Goal: Task Accomplishment & Management: Manage account settings

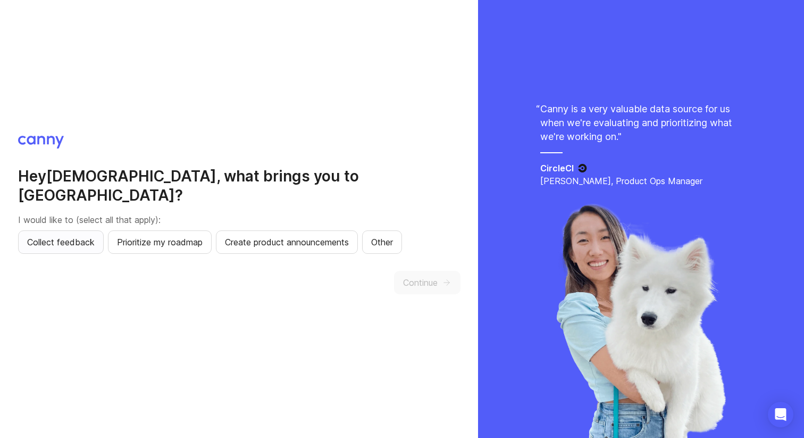
click at [82, 236] on span "Collect feedback" at bounding box center [61, 242] width 68 height 13
click at [161, 236] on span "Prioritize my roadmap" at bounding box center [160, 242] width 86 height 13
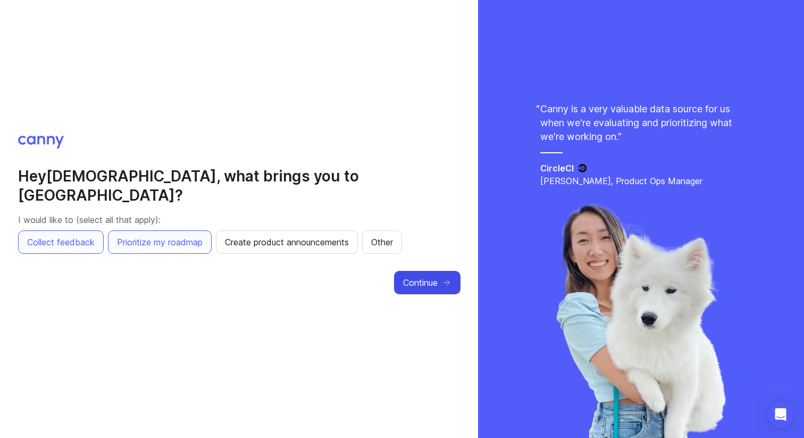
click at [427, 276] on span "Continue" at bounding box center [420, 282] width 35 height 13
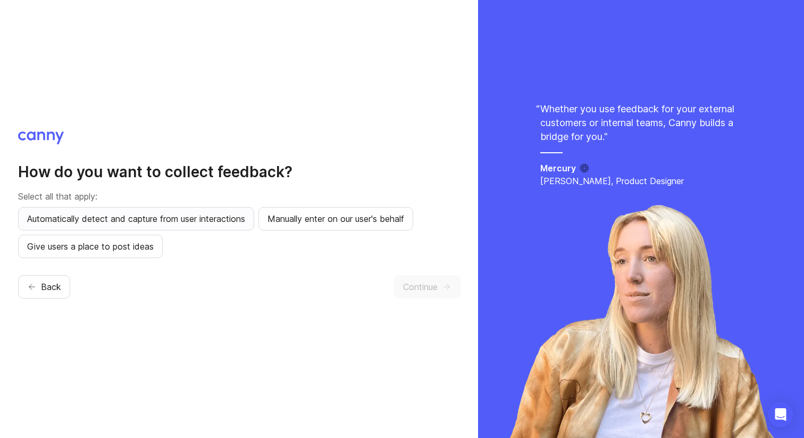
click at [182, 223] on span "Automatically detect and capture from user interactions" at bounding box center [136, 218] width 218 height 13
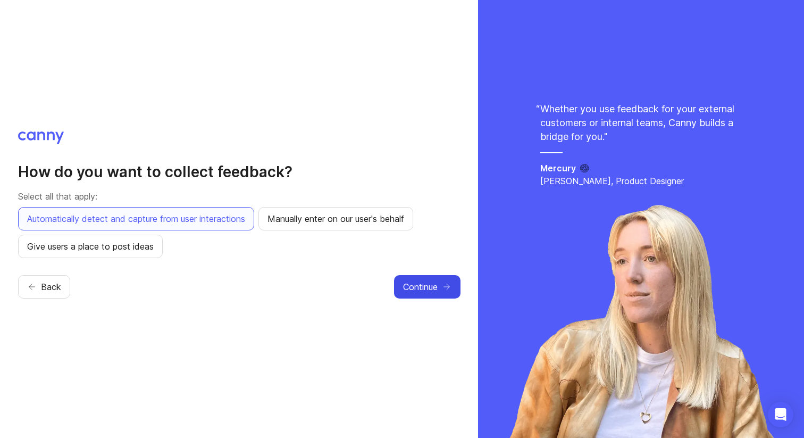
click at [417, 286] on span "Continue" at bounding box center [420, 286] width 35 height 13
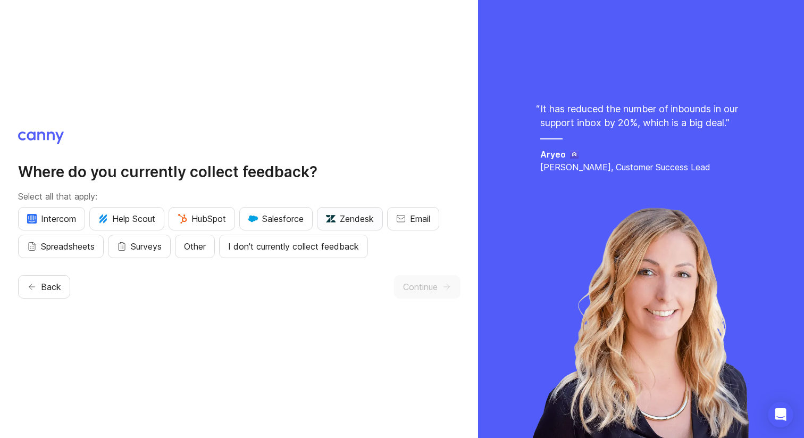
click at [349, 220] on span "Zendesk" at bounding box center [350, 218] width 48 height 13
click at [425, 290] on span "Continue" at bounding box center [420, 286] width 35 height 13
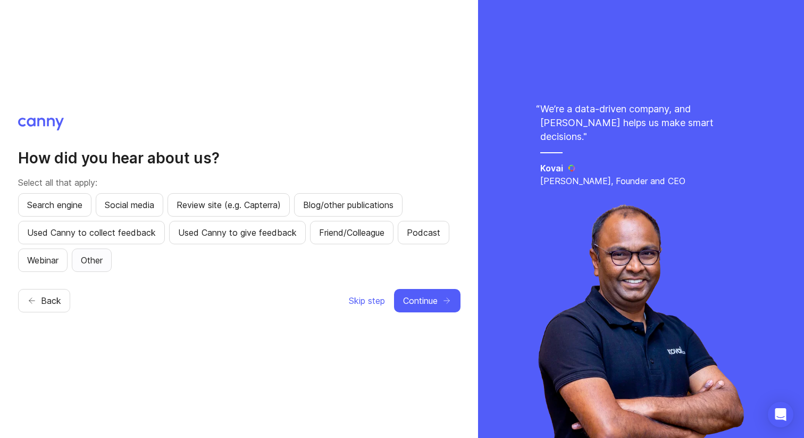
click at [98, 257] on span "Other" at bounding box center [92, 260] width 22 height 13
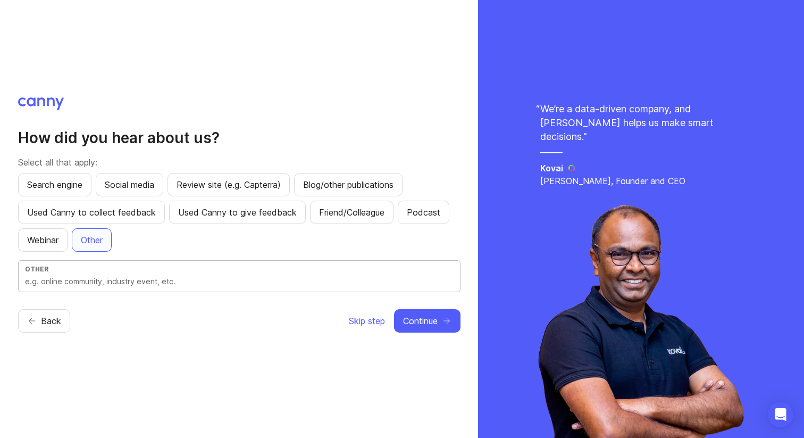
click at [108, 275] on input "text" at bounding box center [239, 281] width 429 height 12
type input "product [PERSON_NAME]"
click at [445, 325] on button "Continue" at bounding box center [427, 320] width 66 height 23
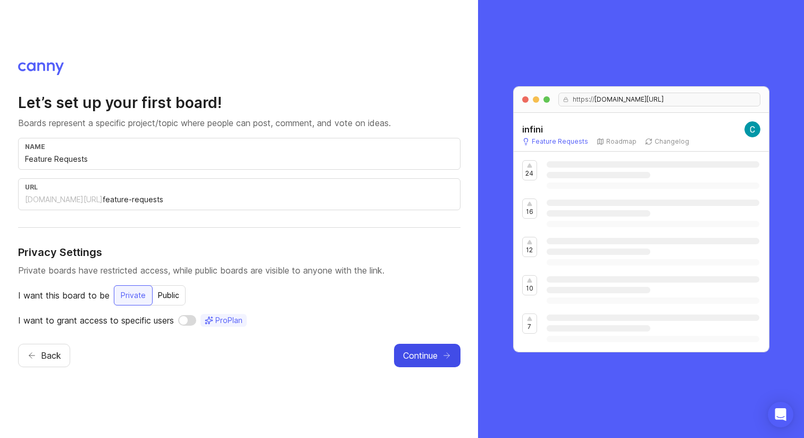
click at [417, 354] on span "Continue" at bounding box center [420, 355] width 35 height 13
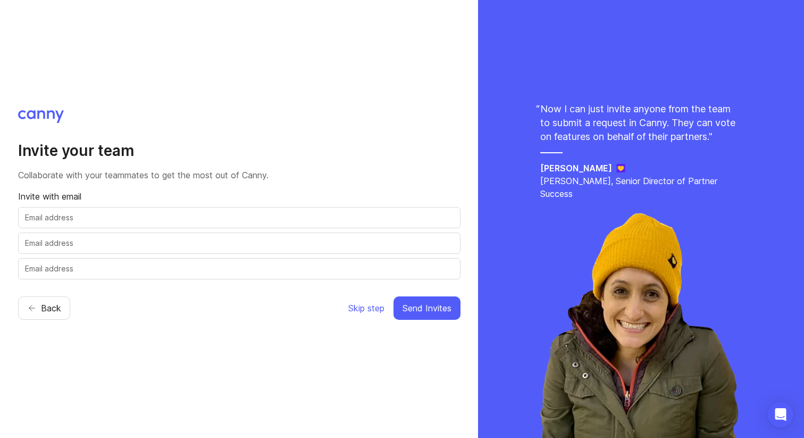
click at [307, 220] on input "text" at bounding box center [239, 218] width 429 height 12
type input "[PERSON_NAME][EMAIL_ADDRESS][DOMAIN_NAME]"
click at [169, 239] on input "text" at bounding box center [239, 243] width 429 height 12
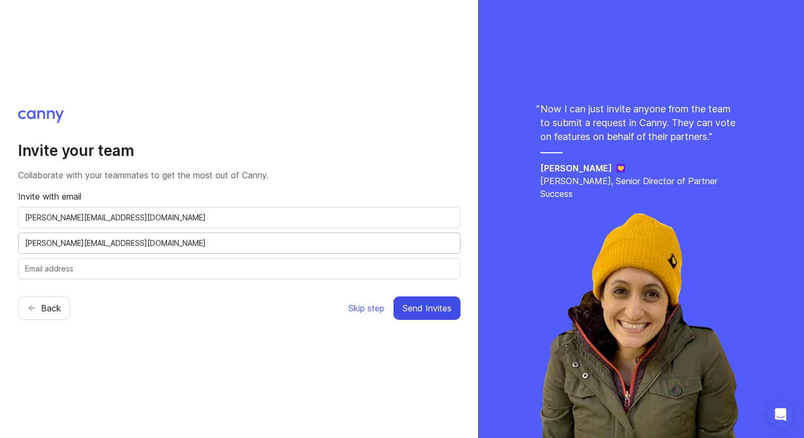
type input "[PERSON_NAME][EMAIL_ADDRESS][DOMAIN_NAME]"
click at [420, 305] on span "Send Invites" at bounding box center [427, 308] width 49 height 13
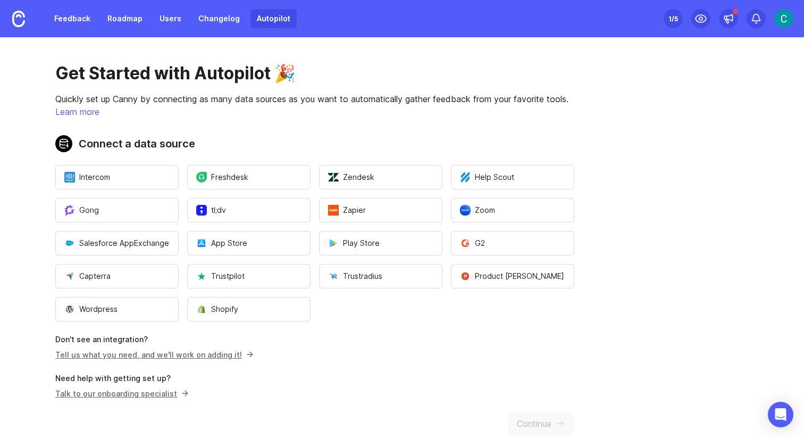
click at [310, 131] on div "Get Started with Autopilot 🎉 Quickly set up Canny by connecting as many data so…" at bounding box center [315, 248] width 630 height 423
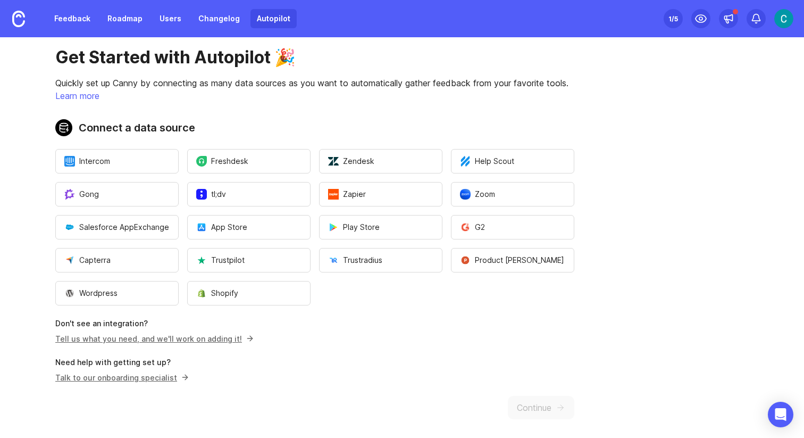
scroll to position [23, 0]
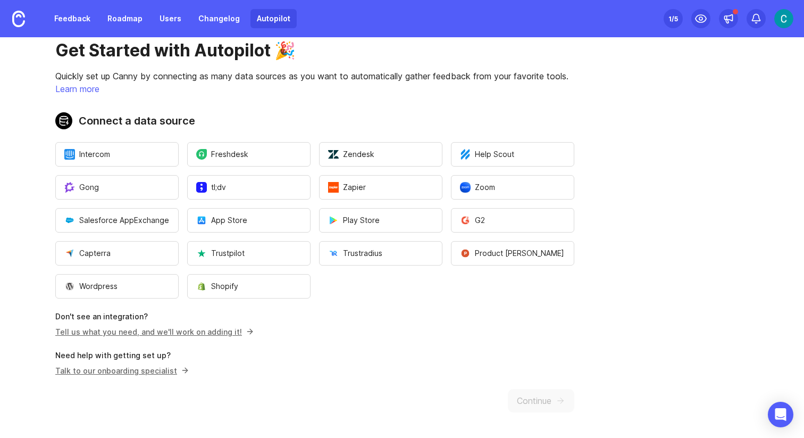
click at [336, 324] on div "Get Started with Autopilot 🎉 Quickly set up Canny by connecting as many data so…" at bounding box center [315, 225] width 630 height 423
click at [356, 150] on span "Zendesk" at bounding box center [351, 154] width 46 height 11
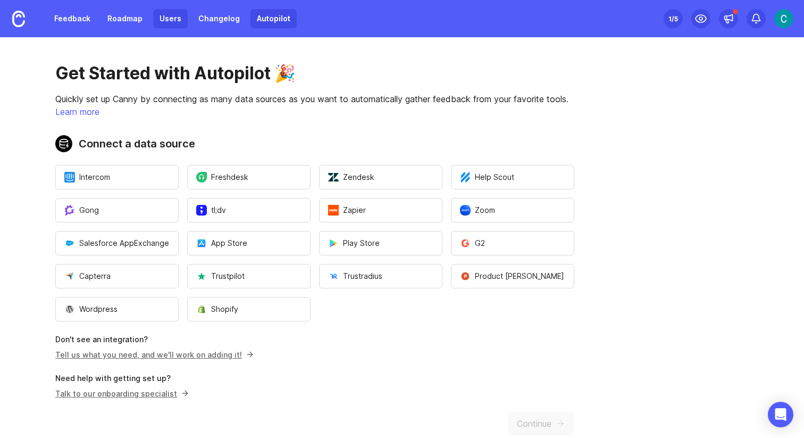
click at [165, 24] on link "Users" at bounding box center [170, 18] width 35 height 19
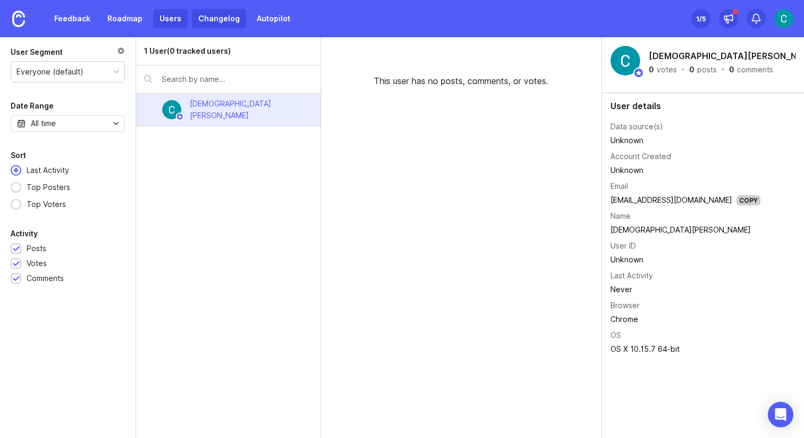
click at [214, 24] on link "Changelog" at bounding box center [219, 18] width 54 height 19
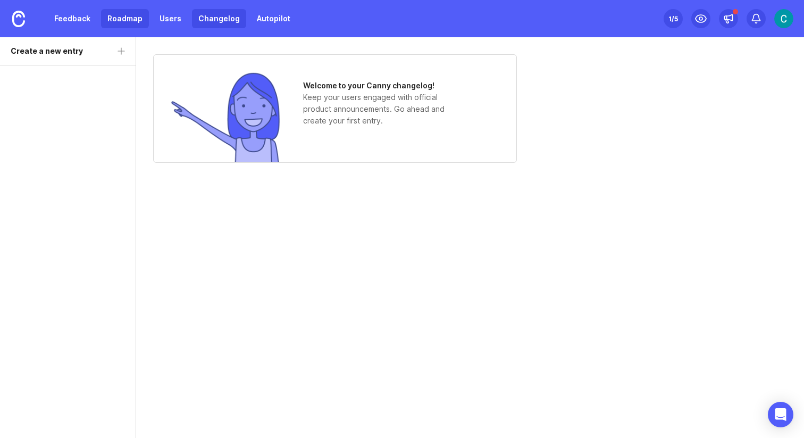
click at [107, 19] on link "Roadmap" at bounding box center [125, 18] width 48 height 19
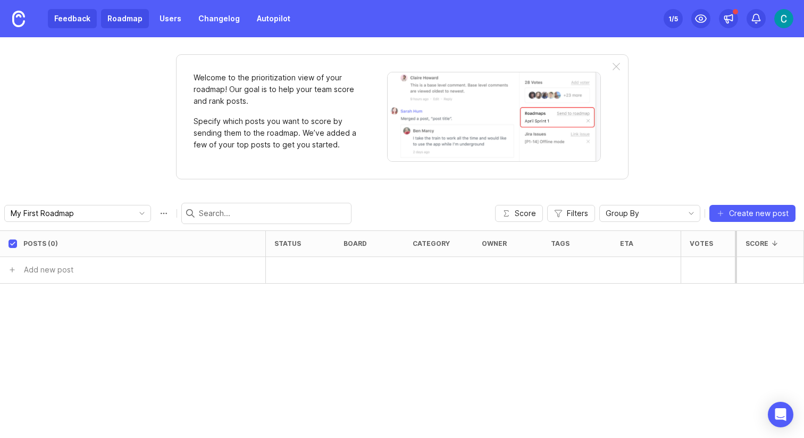
click at [79, 21] on link "Feedback" at bounding box center [72, 18] width 49 height 19
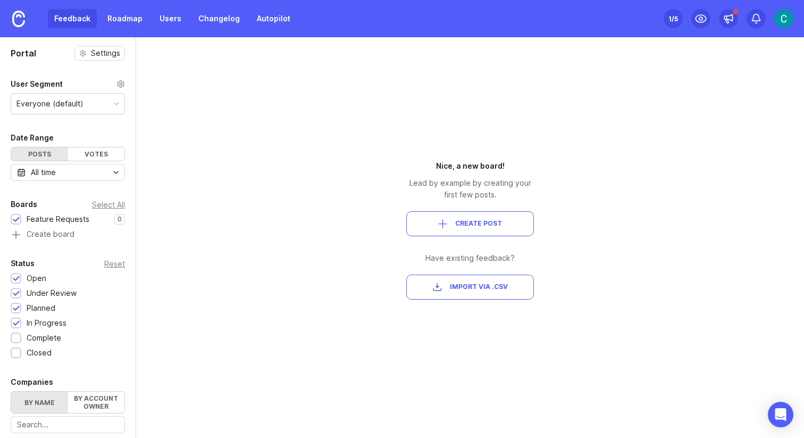
click at [371, 166] on div "Portal Settings User Segment Everyone (default) Date Range Posts Votes All time…" at bounding box center [402, 237] width 804 height 400
click at [729, 20] on icon at bounding box center [729, 18] width 8 height 6
click at [786, 119] on div "Portal Settings User Segment Everyone (default) Date Range Posts Votes All time…" at bounding box center [402, 237] width 804 height 400
click at [785, 16] on img at bounding box center [783, 18] width 19 height 19
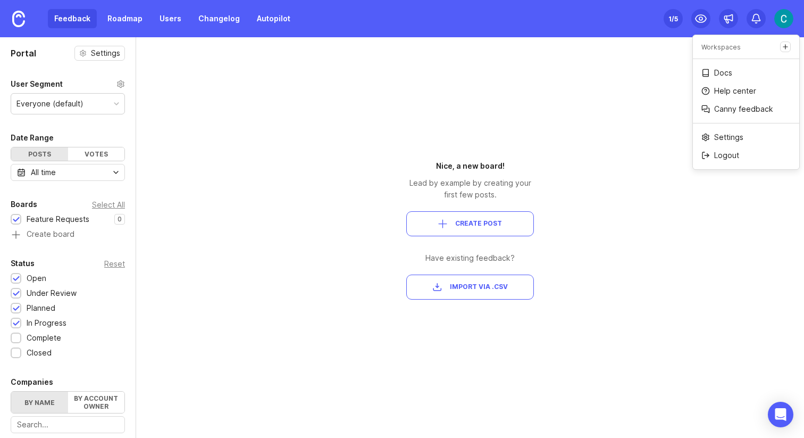
click at [645, 88] on div "Portal Settings User Segment Everyone (default) Date Range Posts Votes All time…" at bounding box center [402, 237] width 804 height 400
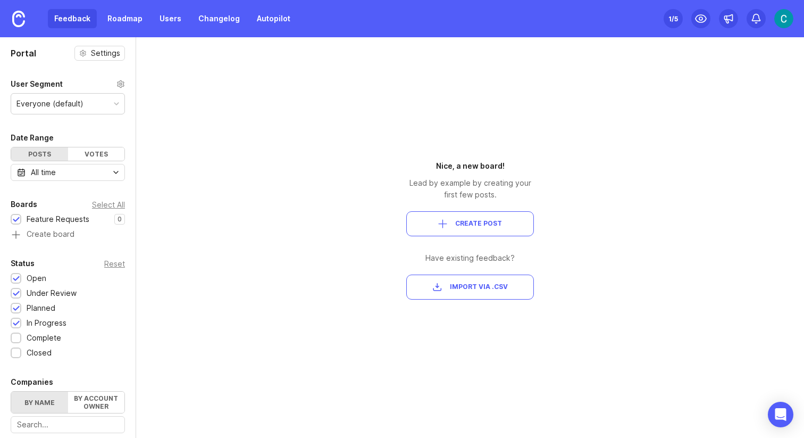
click at [671, 14] on div "1 /5" at bounding box center [673, 18] width 10 height 15
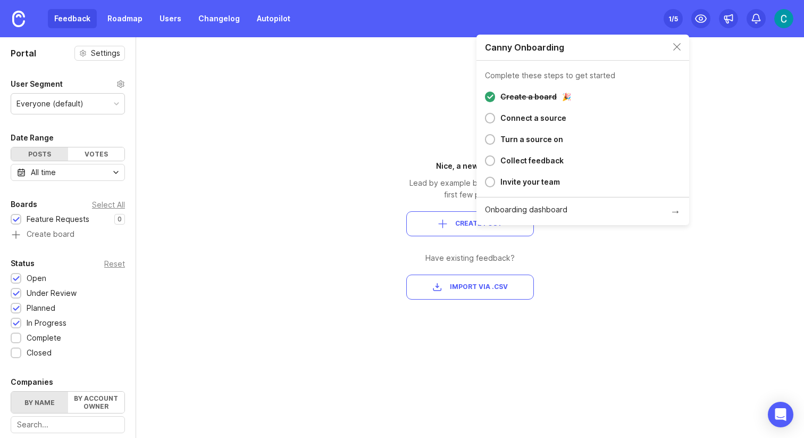
click at [382, 127] on div "Nice, a new board! Lead by example by creating your first few posts. Create Pos…" at bounding box center [469, 237] width 191 height 400
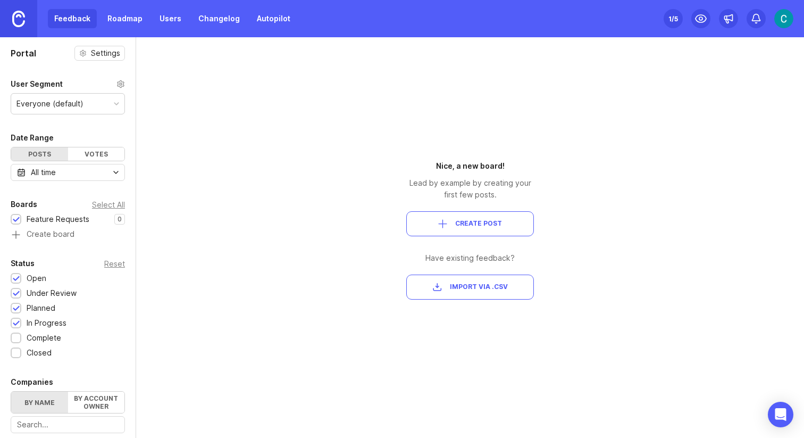
click at [23, 21] on img at bounding box center [18, 19] width 13 height 16
